Goal: Find specific page/section: Find specific page/section

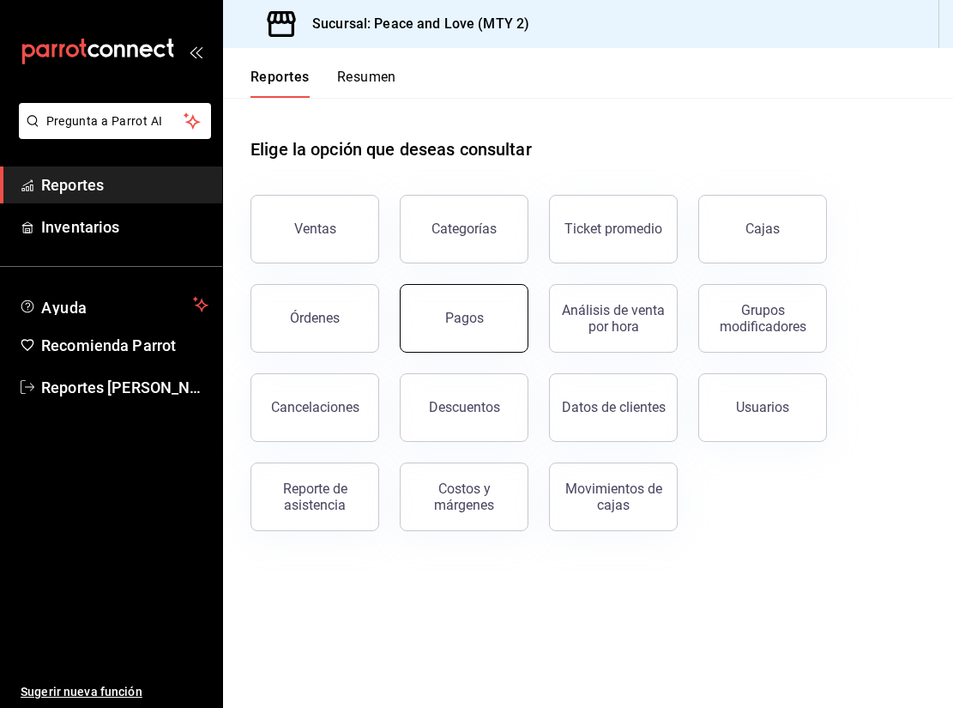
click at [473, 325] on div "Pagos" at bounding box center [464, 318] width 39 height 16
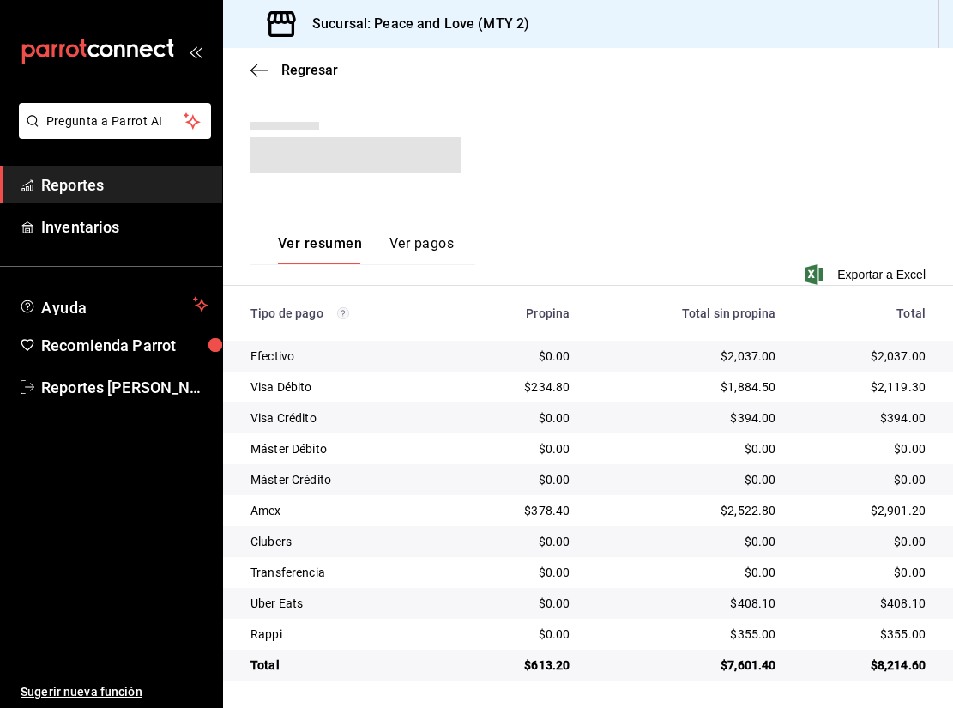
scroll to position [208, 0]
click at [403, 240] on button "Ver pagos" at bounding box center [421, 249] width 64 height 29
